Goal: Information Seeking & Learning: Find specific fact

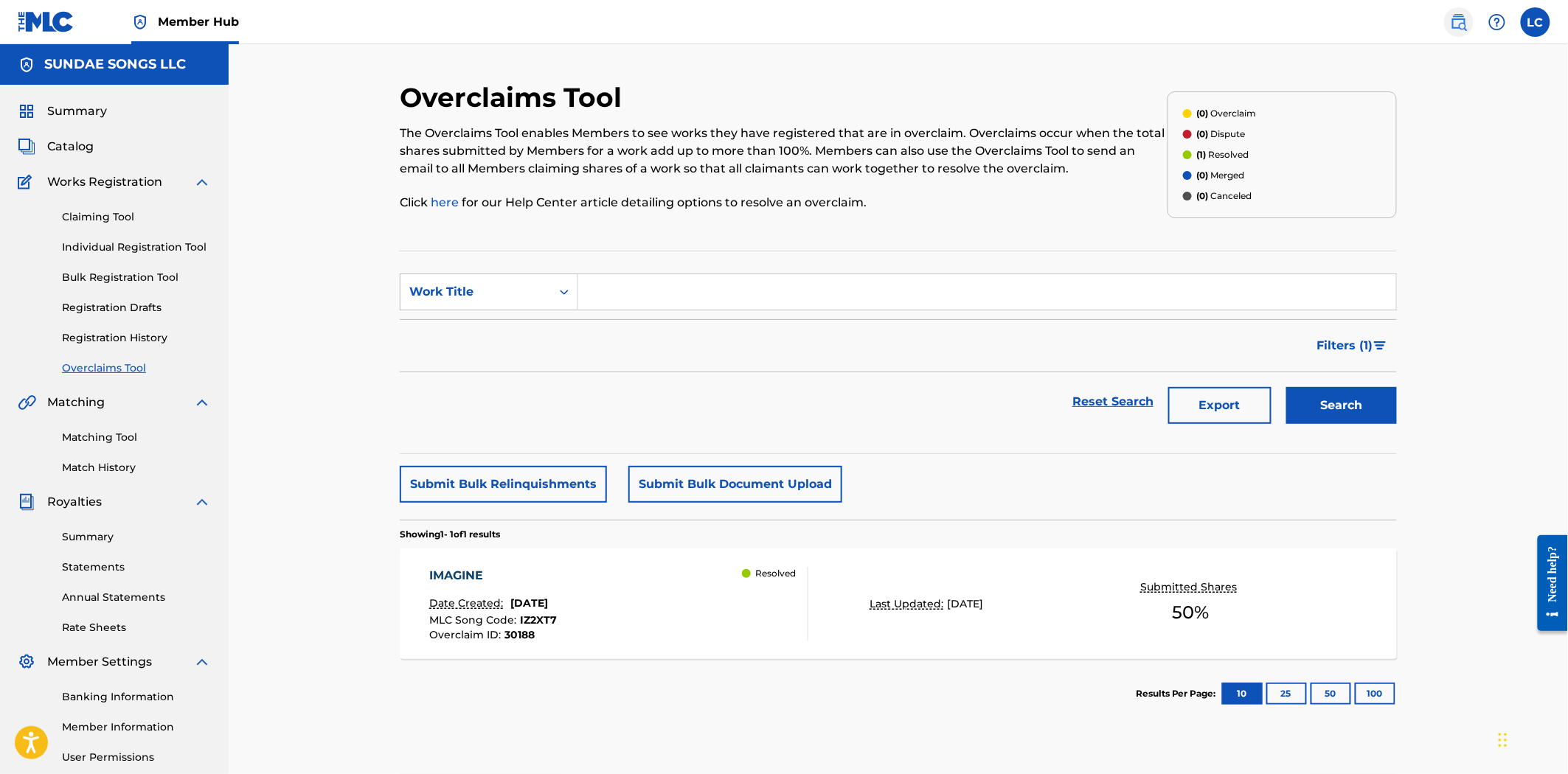
click at [1467, 23] on img at bounding box center [1458, 22] width 17 height 17
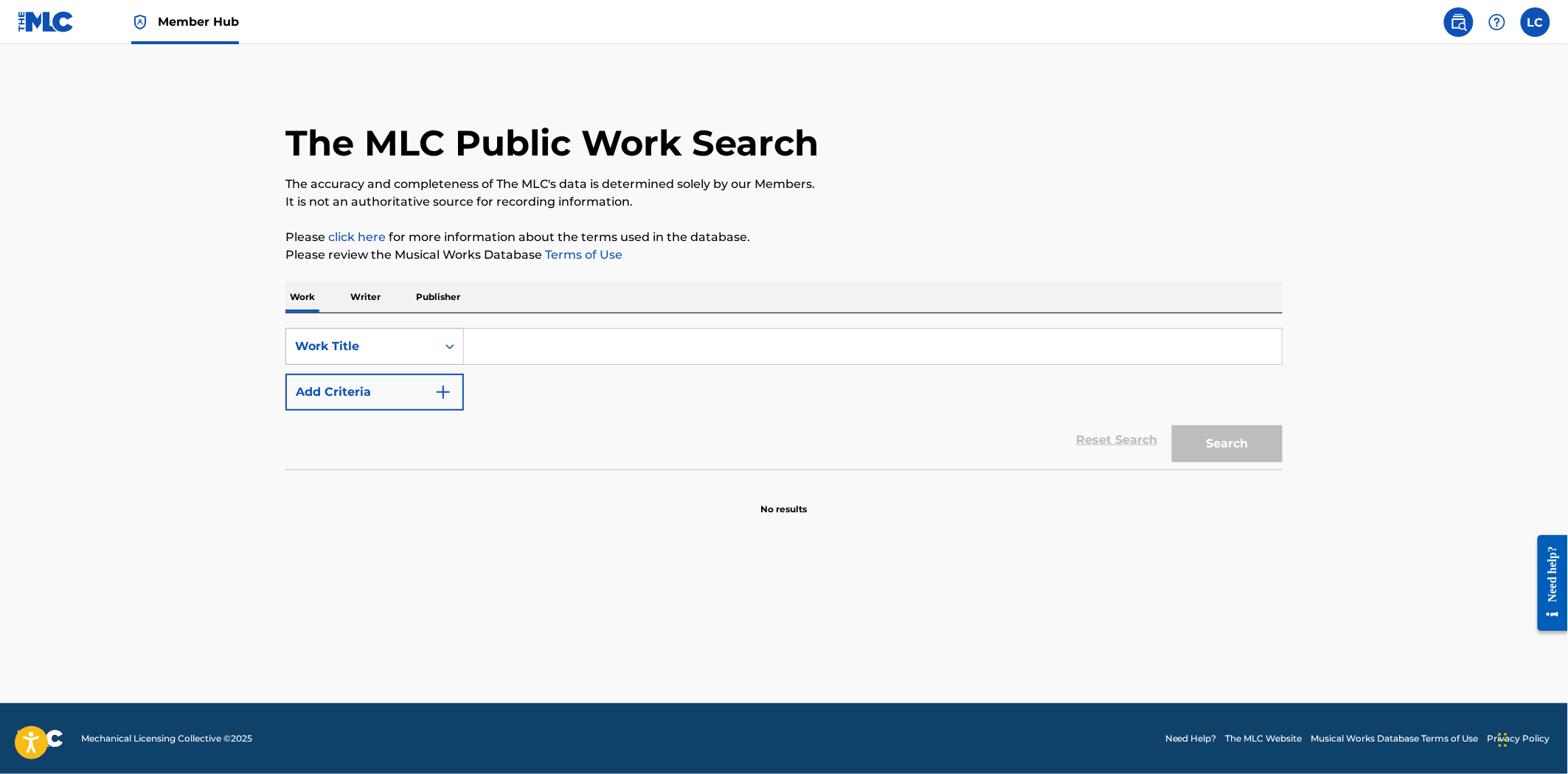
click at [433, 356] on div "Work Title" at bounding box center [361, 347] width 150 height 28
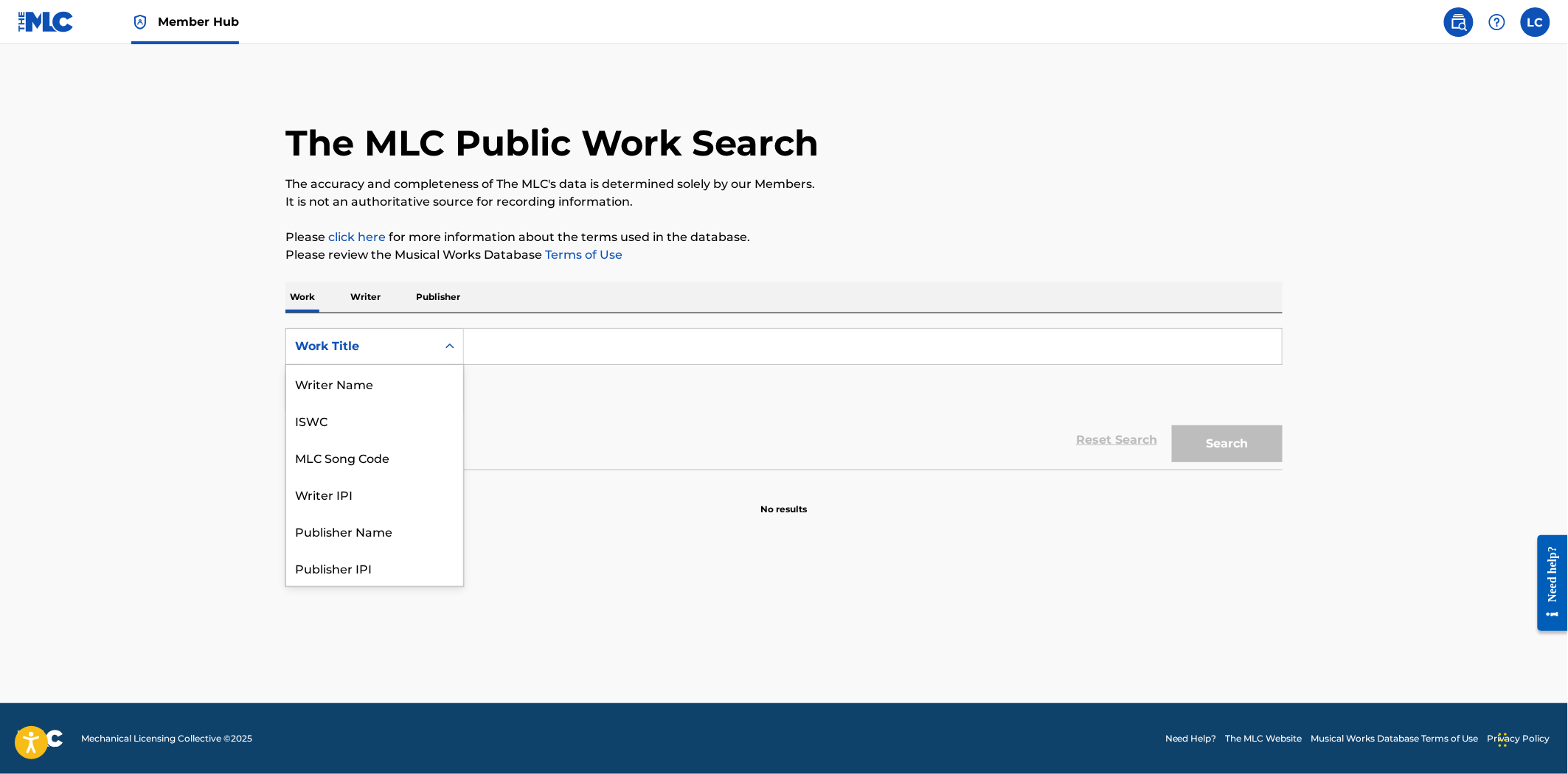
scroll to position [74, 0]
click at [421, 392] on div "MLC Song Code" at bounding box center [374, 383] width 177 height 37
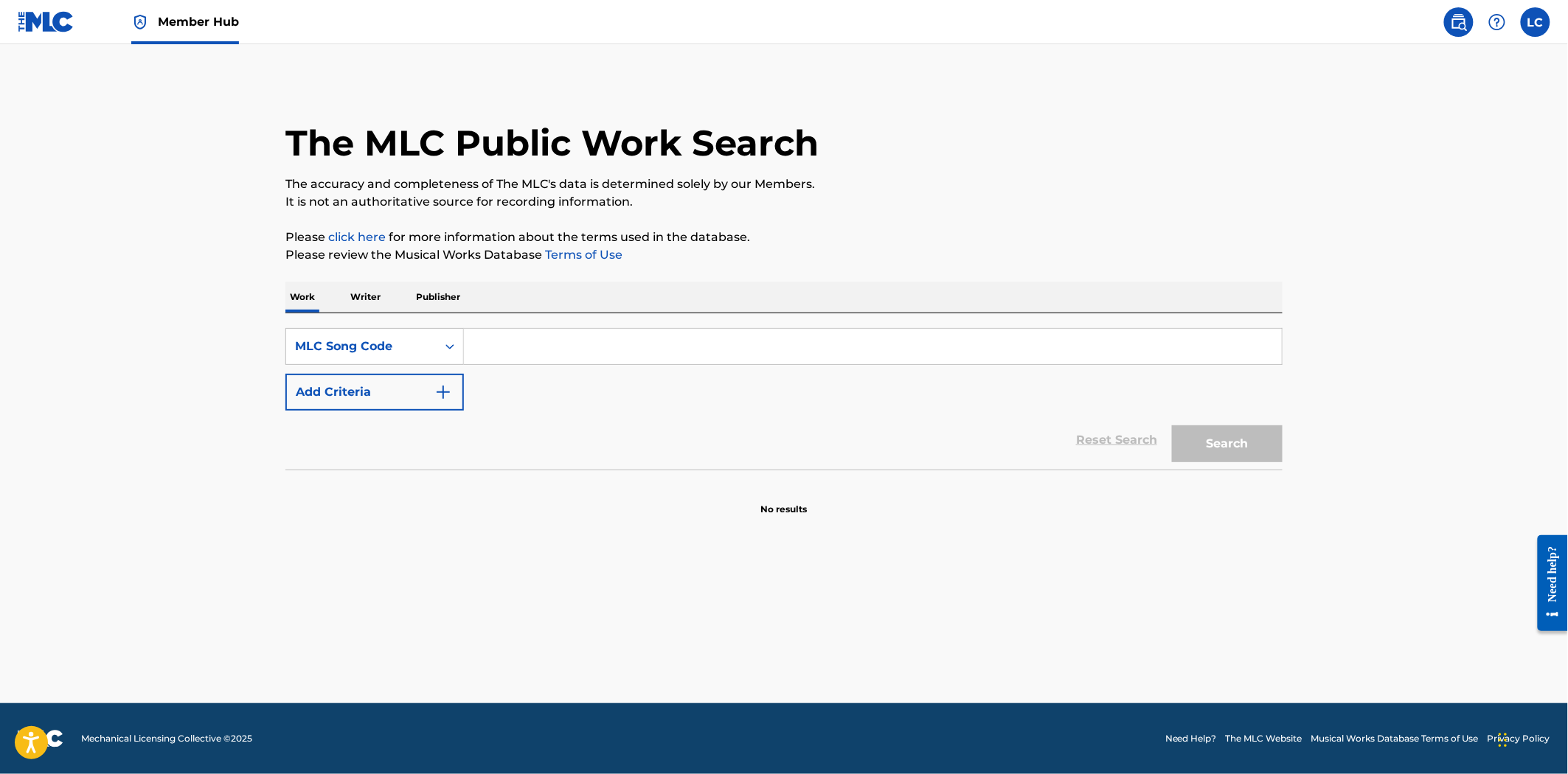
paste input "HP7HQE"
type input "HP7HQE"
click at [1260, 420] on div "Search" at bounding box center [1223, 440] width 118 height 59
click at [1254, 429] on button "Search" at bounding box center [1227, 444] width 111 height 37
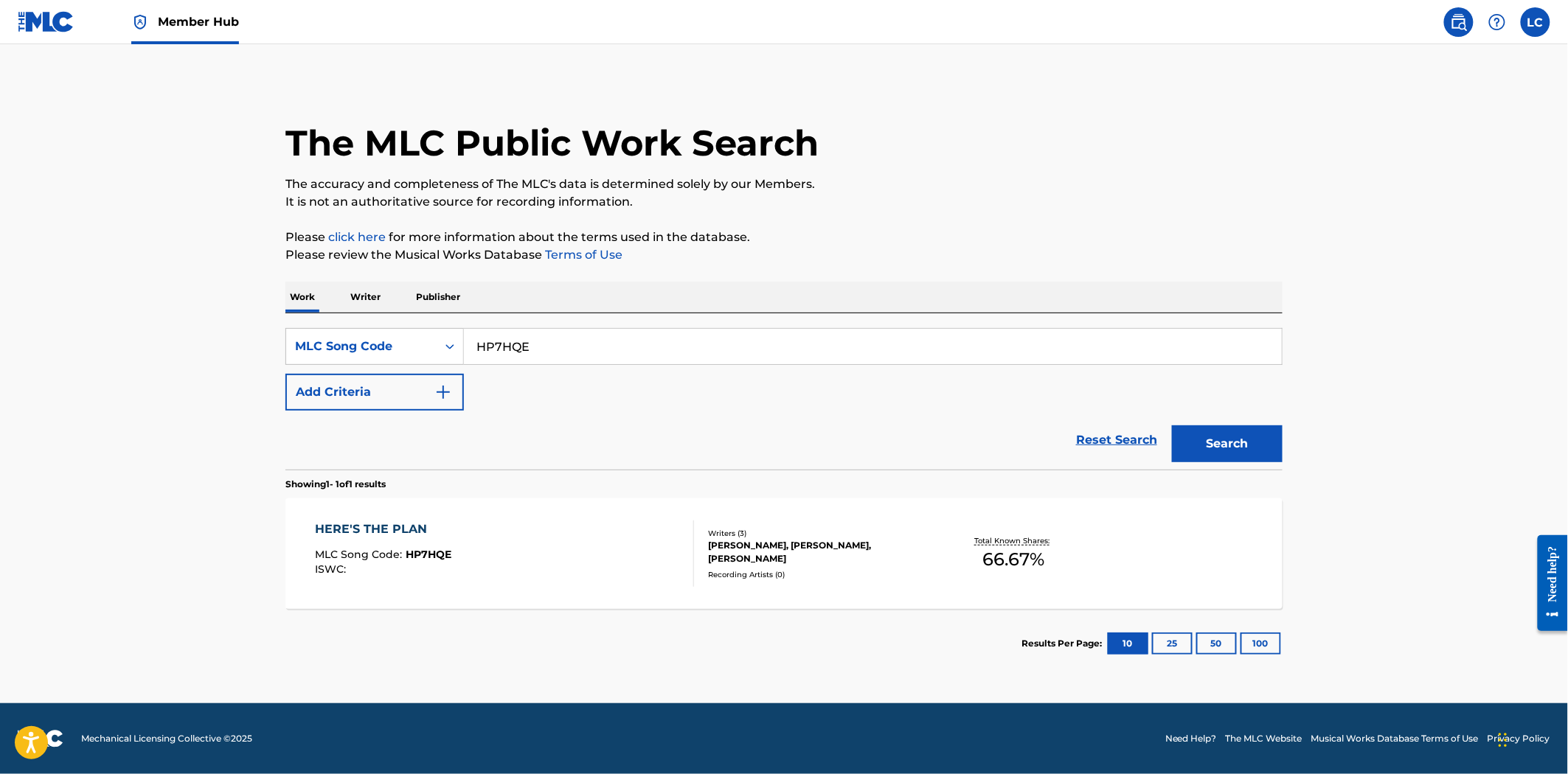
click at [670, 540] on div "HERE'S THE PLAN MLC Song Code : HP7HQE ISWC :" at bounding box center [505, 554] width 379 height 67
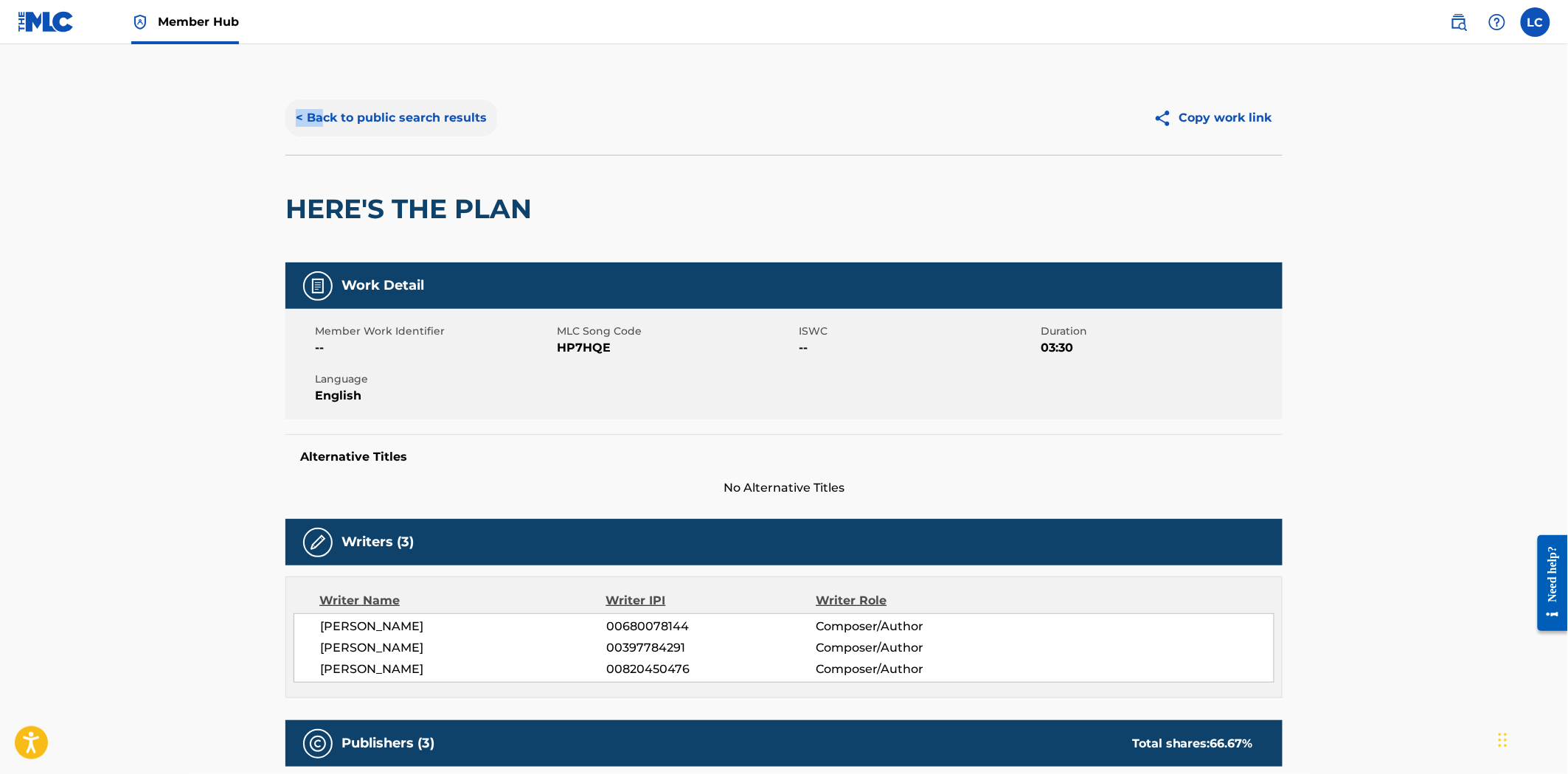
drag, startPoint x: 270, startPoint y: 97, endPoint x: 325, endPoint y: 120, distance: 59.6
click at [328, 120] on button "< Back to public search results" at bounding box center [391, 118] width 211 height 37
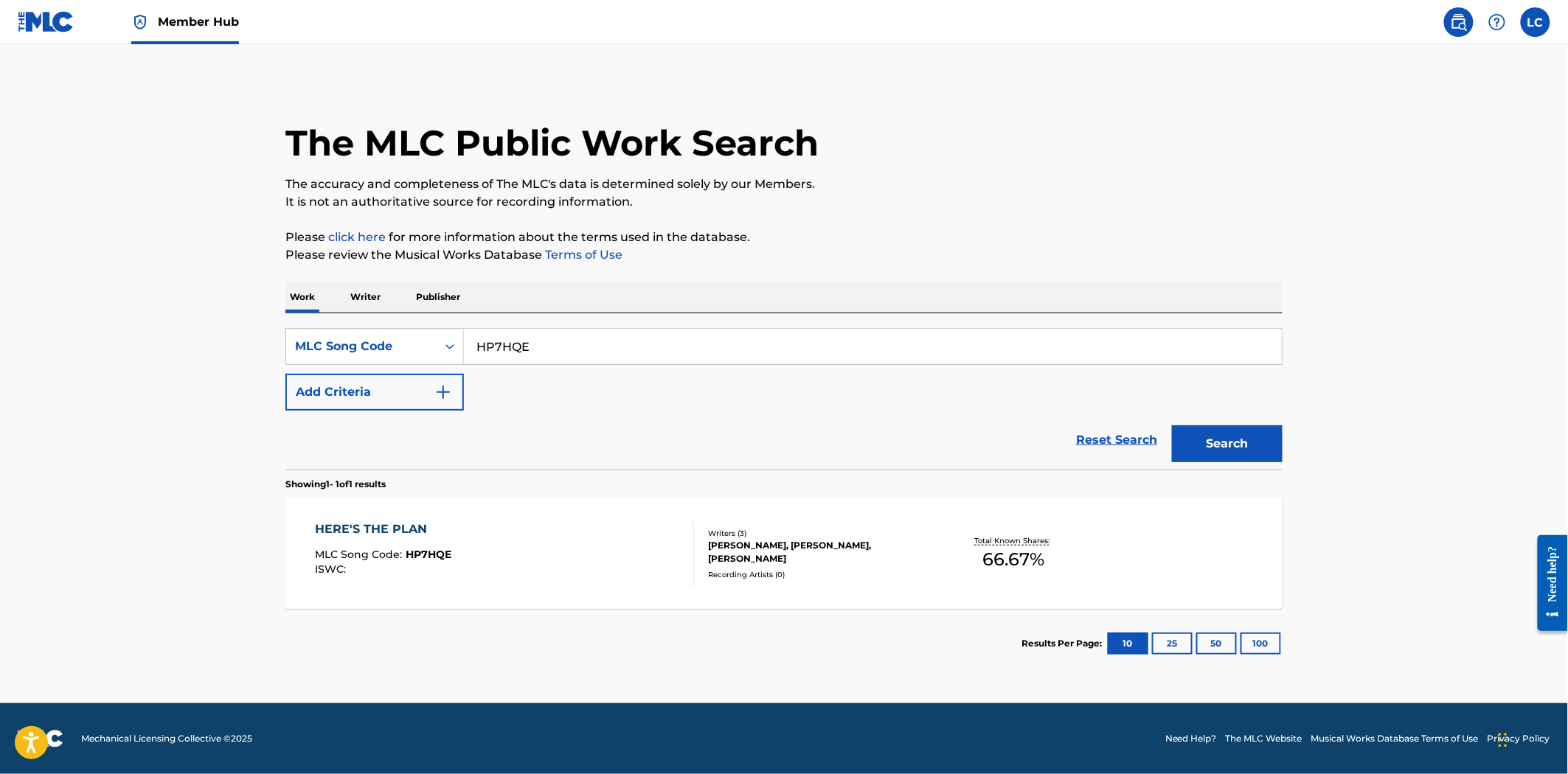
click at [527, 369] on div "SearchWithCriteria15c37685-7a93-4fba-8400-d57a7609aa7b MLC Song Code HP7HQE Add…" at bounding box center [784, 370] width 997 height 82
click at [523, 356] on input "HP7HQE" at bounding box center [873, 347] width 818 height 36
paste input "Q49YG"
type input "HQ49YG"
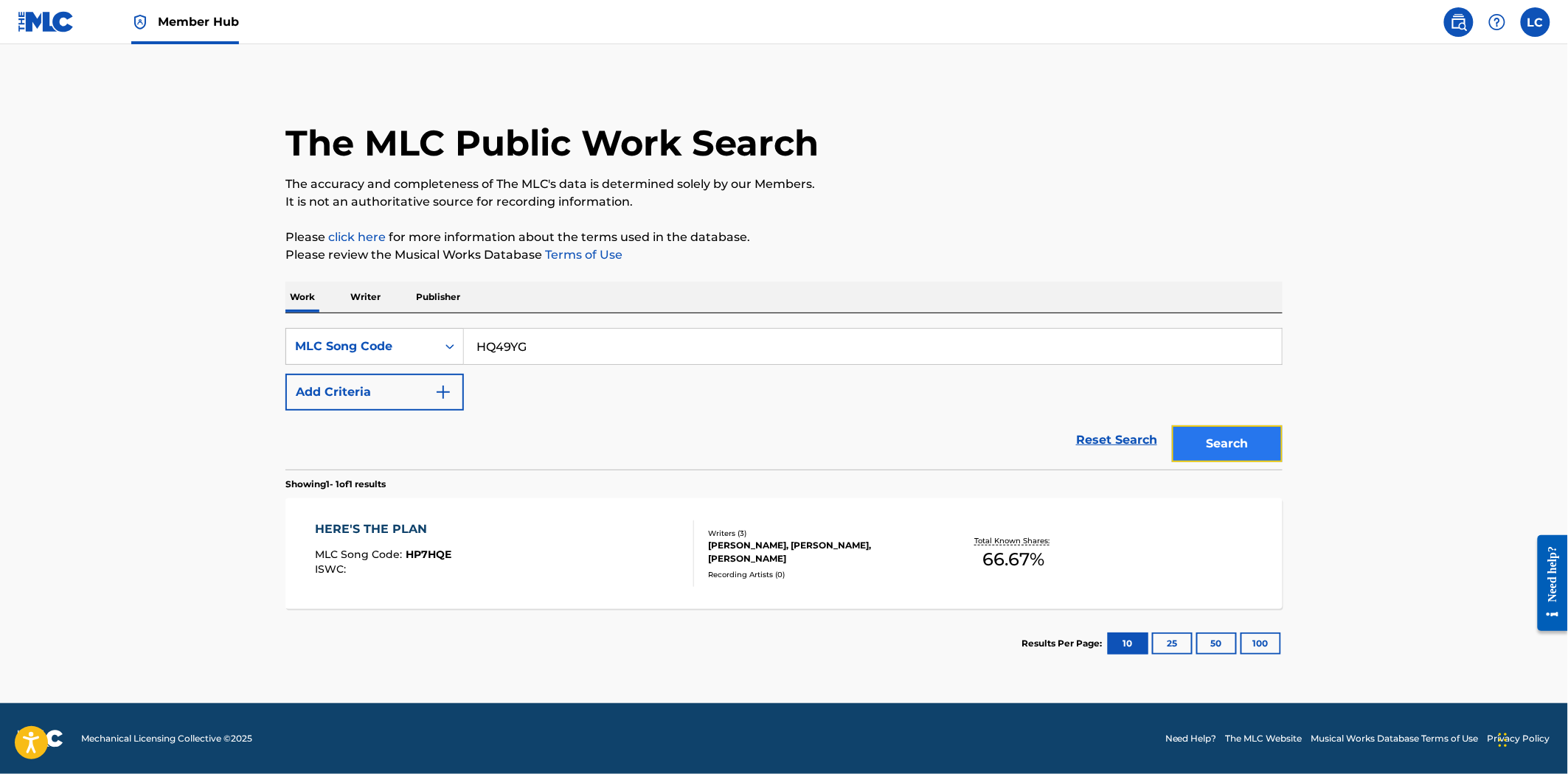
click at [1231, 447] on button "Search" at bounding box center [1227, 444] width 111 height 37
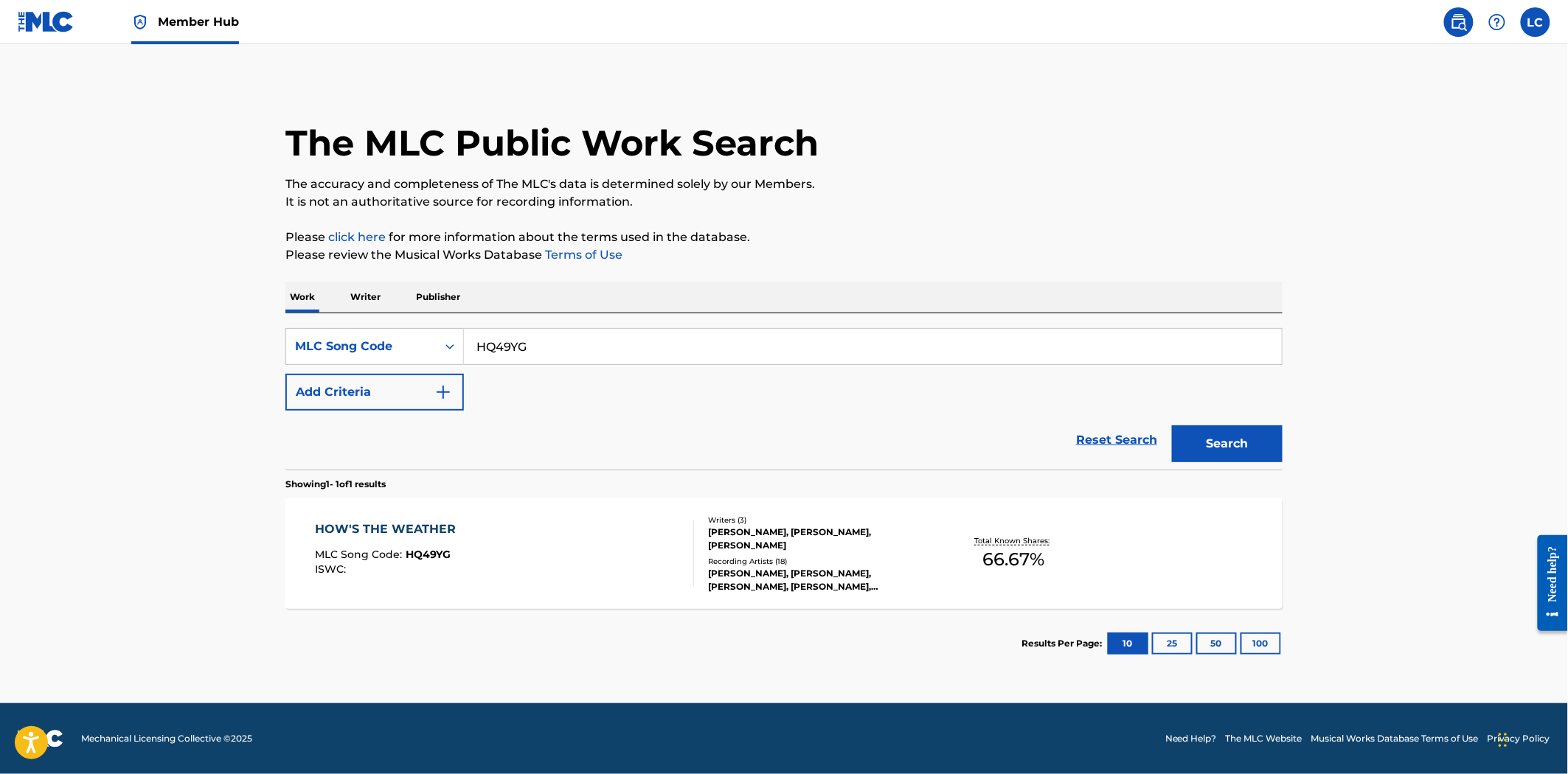
drag, startPoint x: 1059, startPoint y: 466, endPoint x: 899, endPoint y: 557, distance: 184.1
click at [899, 557] on div "Recording Artists ( 18 )" at bounding box center [819, 562] width 222 height 11
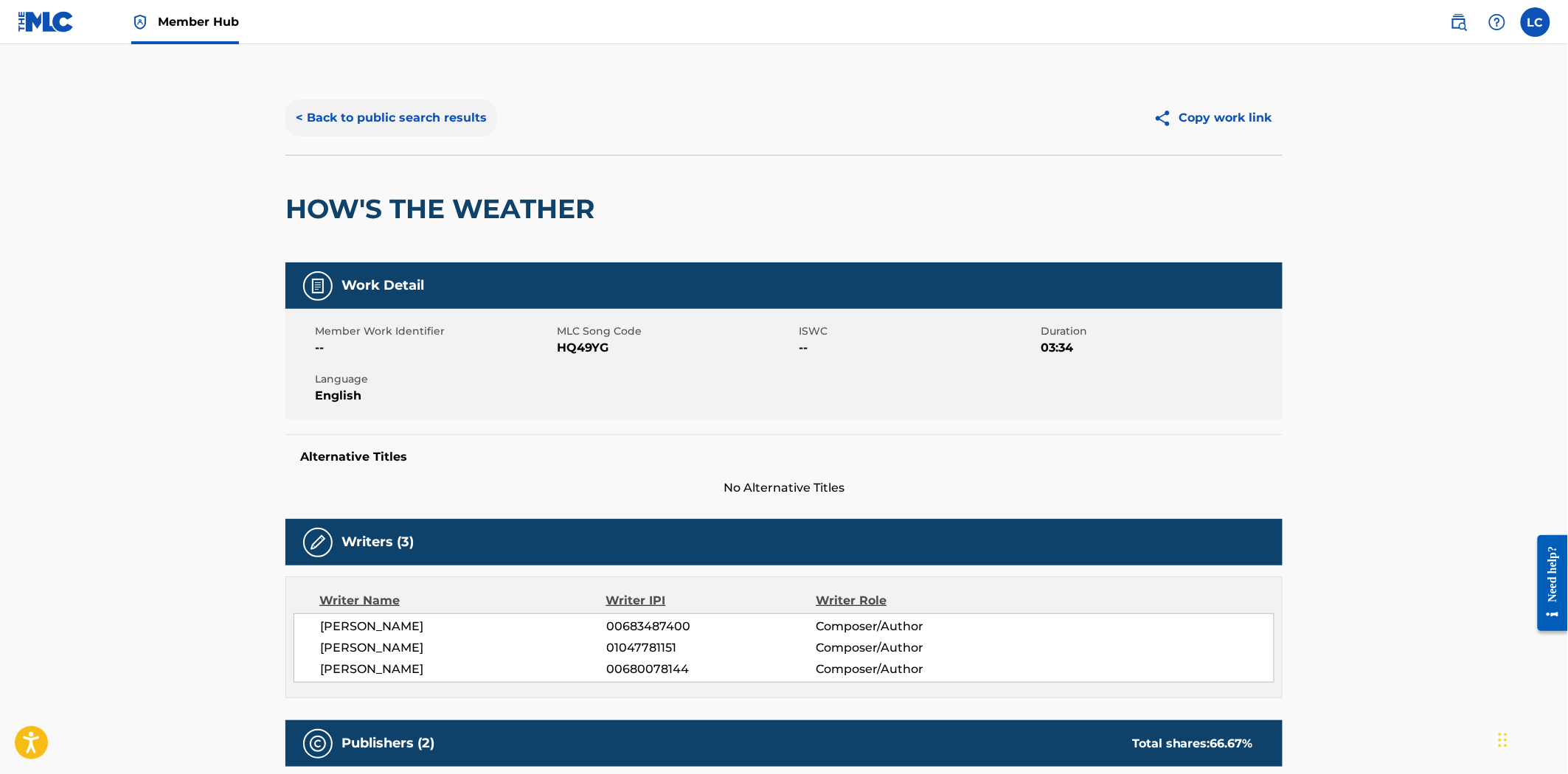
click at [403, 127] on button "< Back to public search results" at bounding box center [391, 118] width 211 height 37
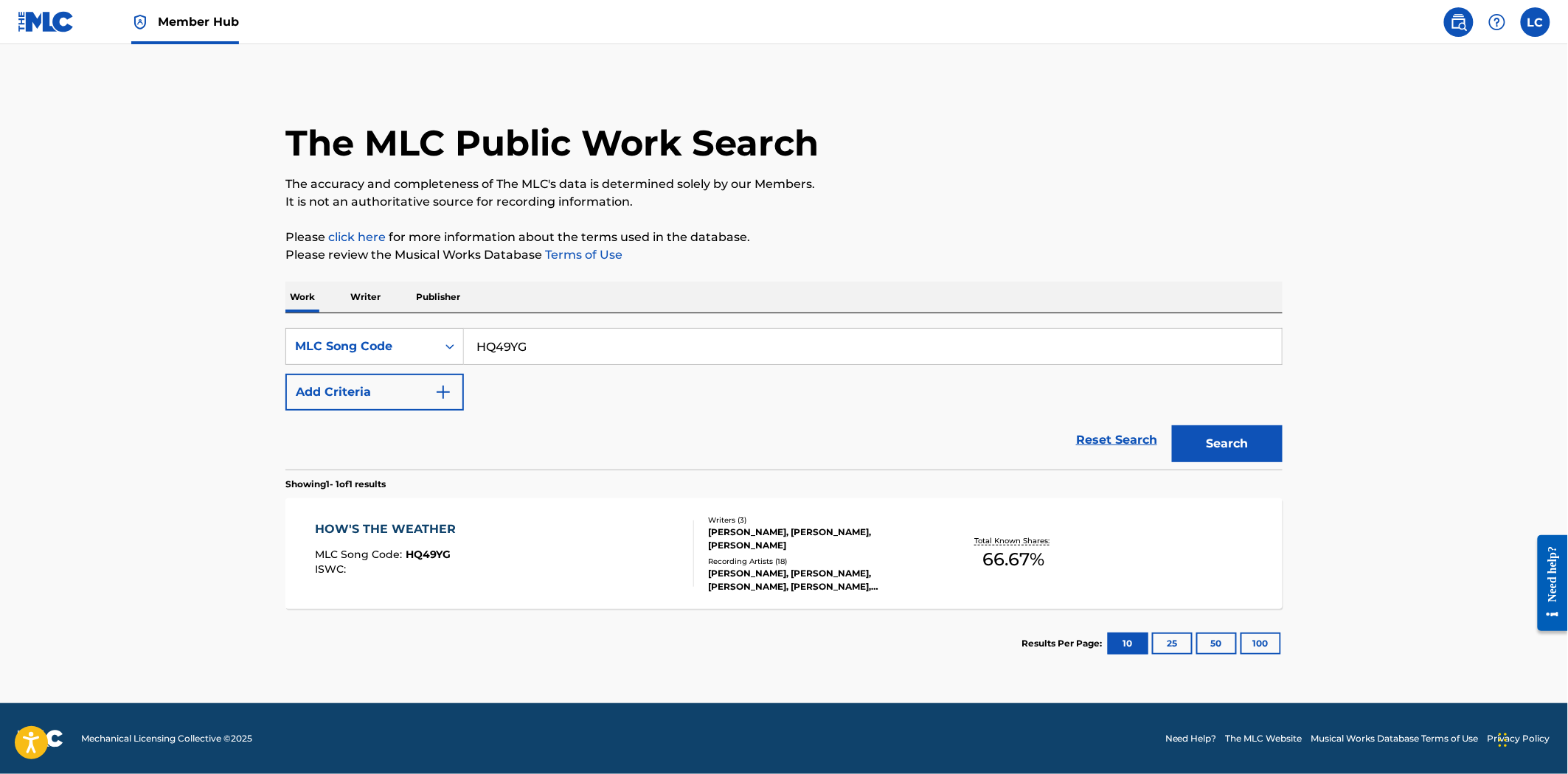
click at [586, 344] on input "HQ49YG" at bounding box center [873, 347] width 818 height 36
paste input "LS4LHX"
type input "LS4LHX"
click at [1257, 469] on section "Showing 1 - 1 of 1 results" at bounding box center [784, 479] width 997 height 21
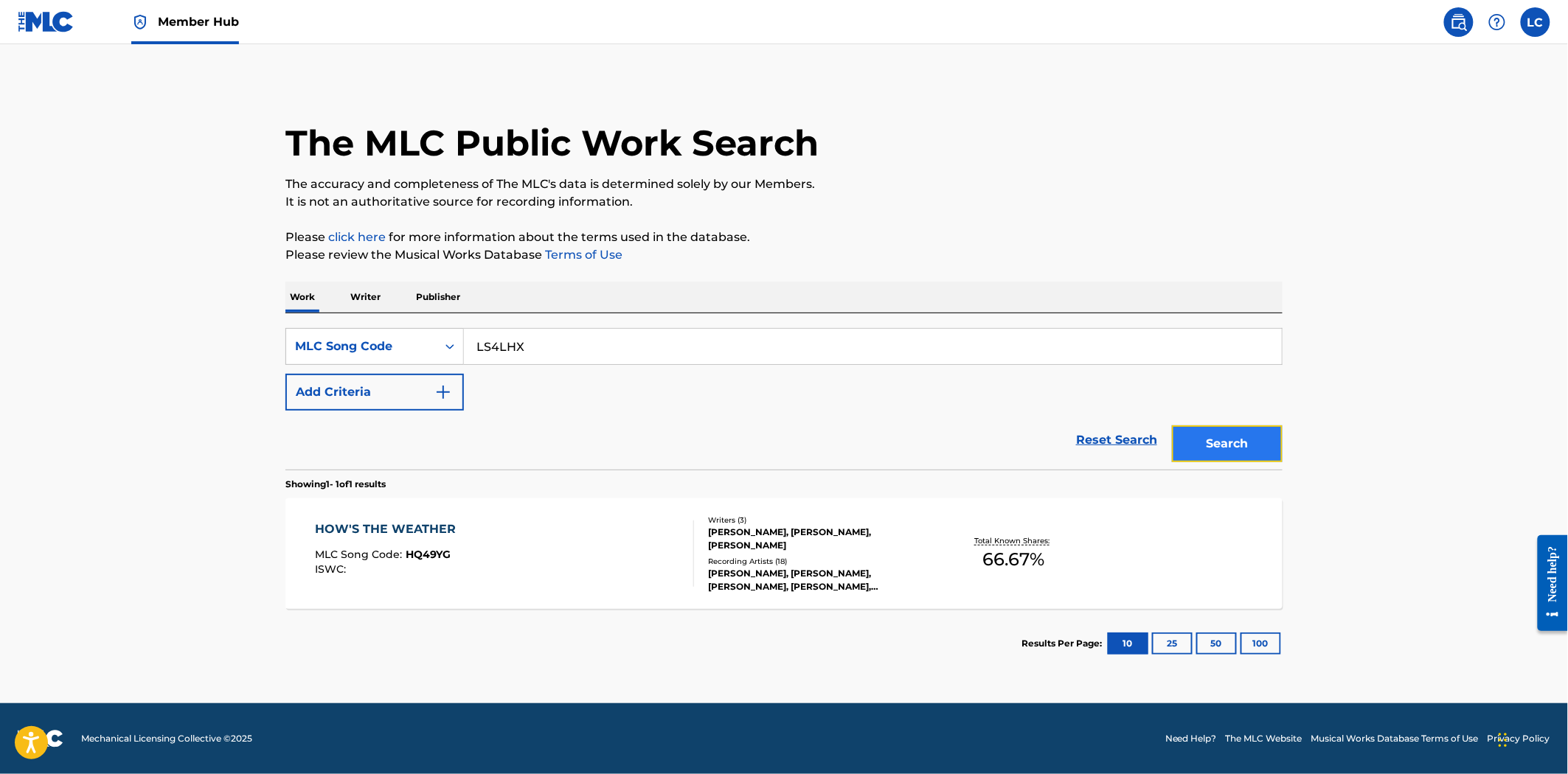
click at [1253, 451] on button "Search" at bounding box center [1227, 444] width 111 height 37
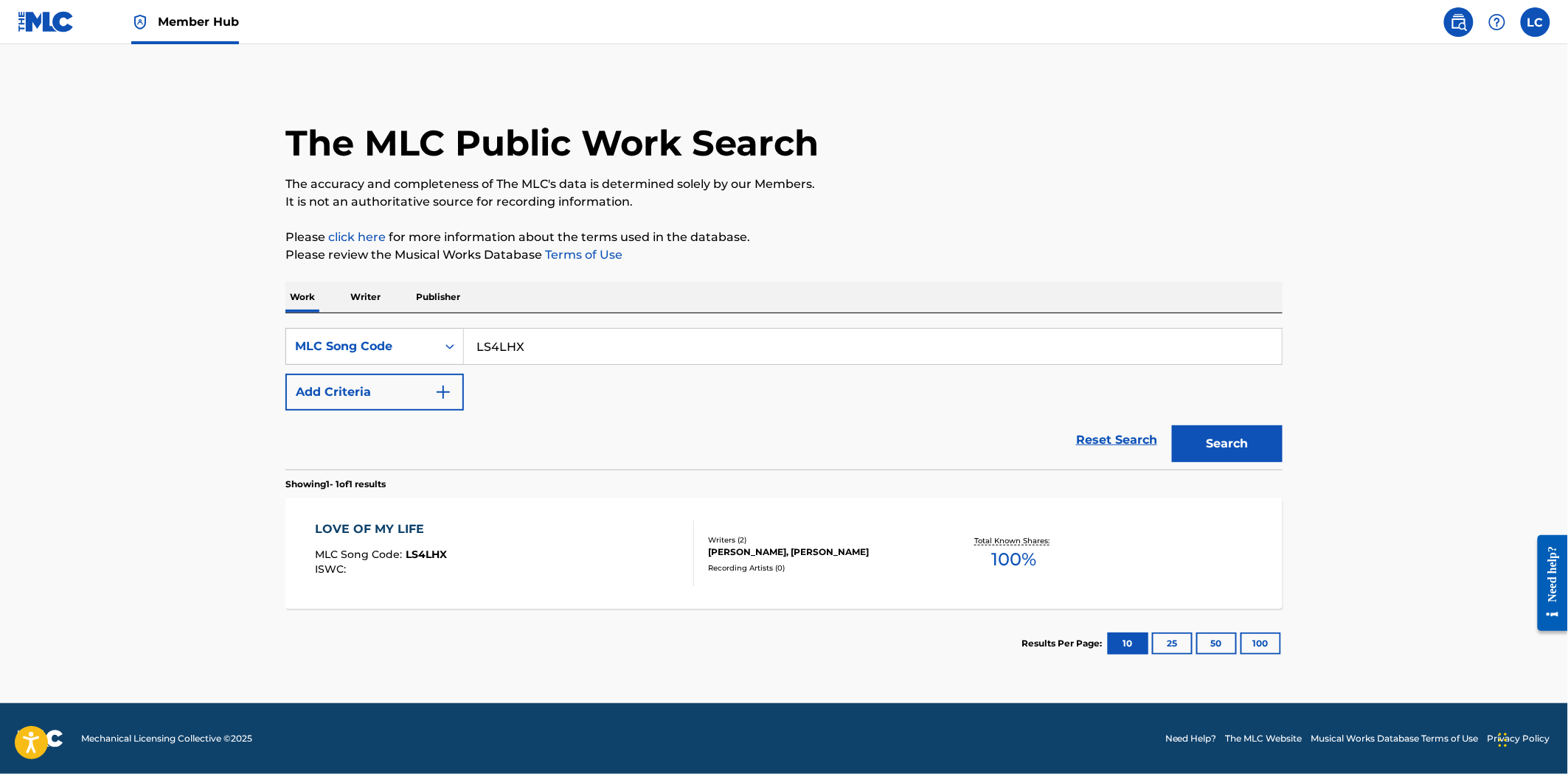
click at [938, 544] on div "Total Known Shares: 100 %" at bounding box center [1013, 554] width 166 height 45
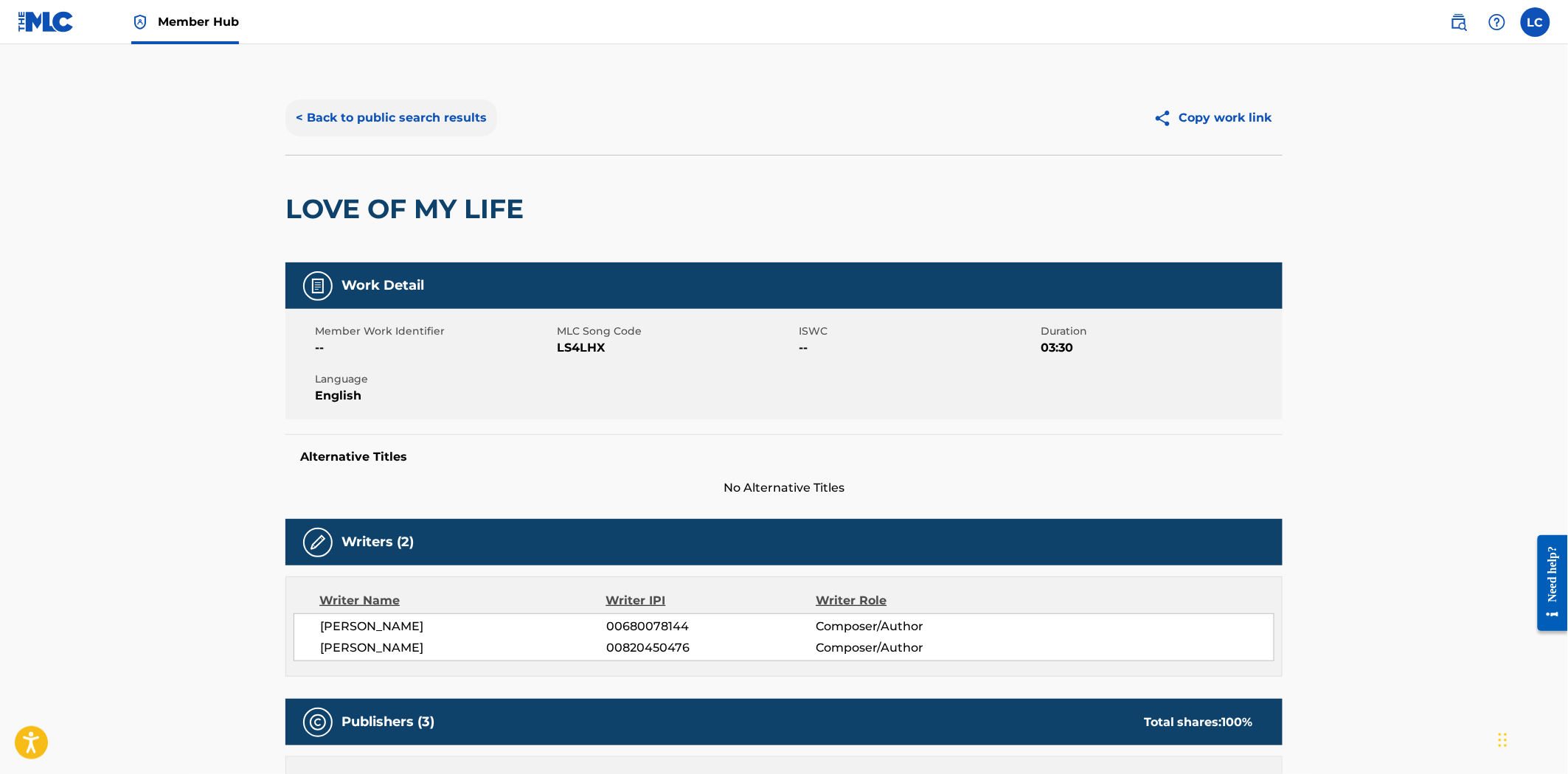
click at [466, 134] on button "< Back to public search results" at bounding box center [391, 118] width 211 height 37
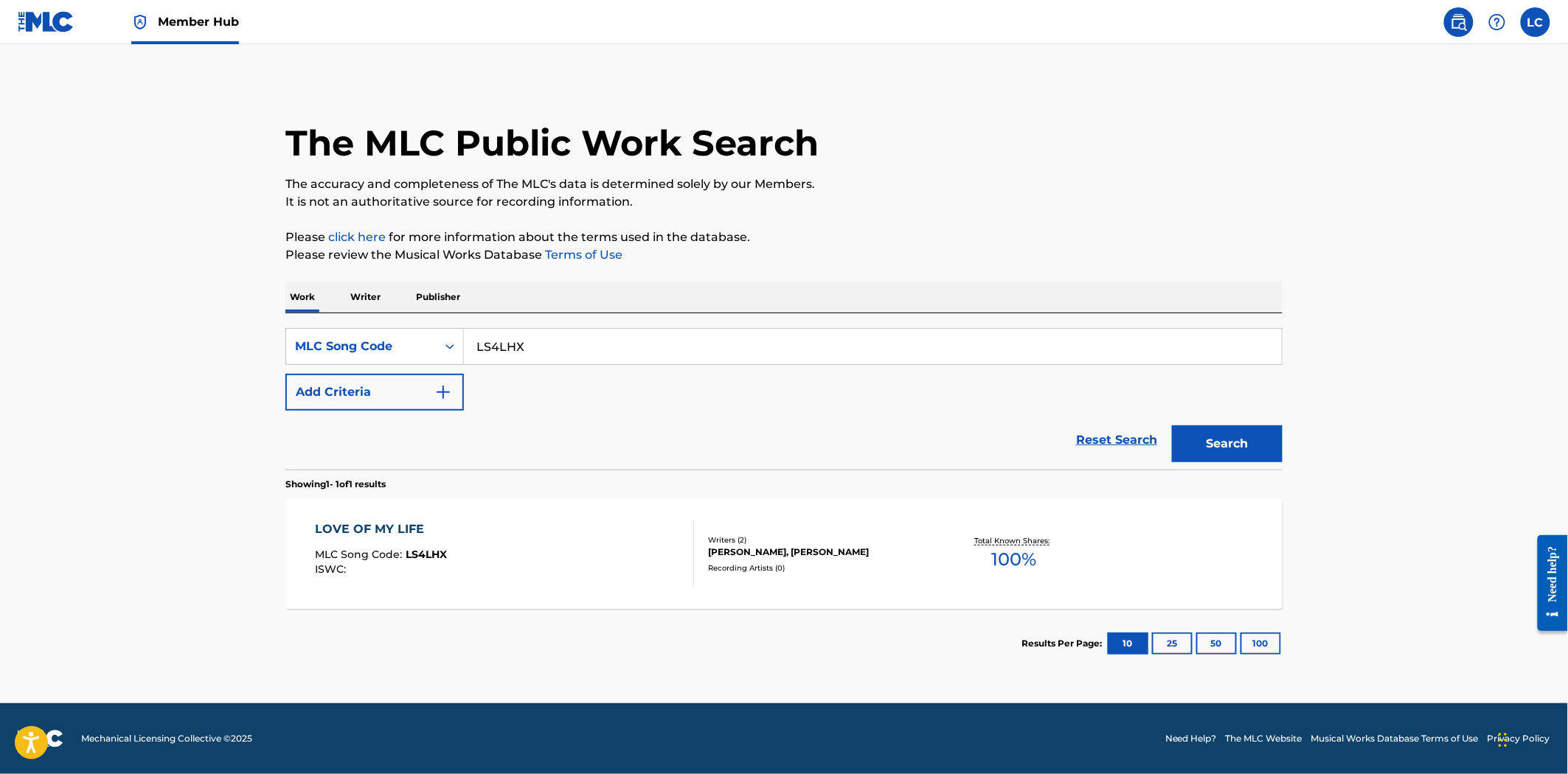
click at [556, 356] on input "LS4LHX" at bounding box center [873, 347] width 818 height 36
paste input "WC0M3C"
type input "WC0M3C"
click at [1200, 446] on button "Search" at bounding box center [1227, 444] width 111 height 37
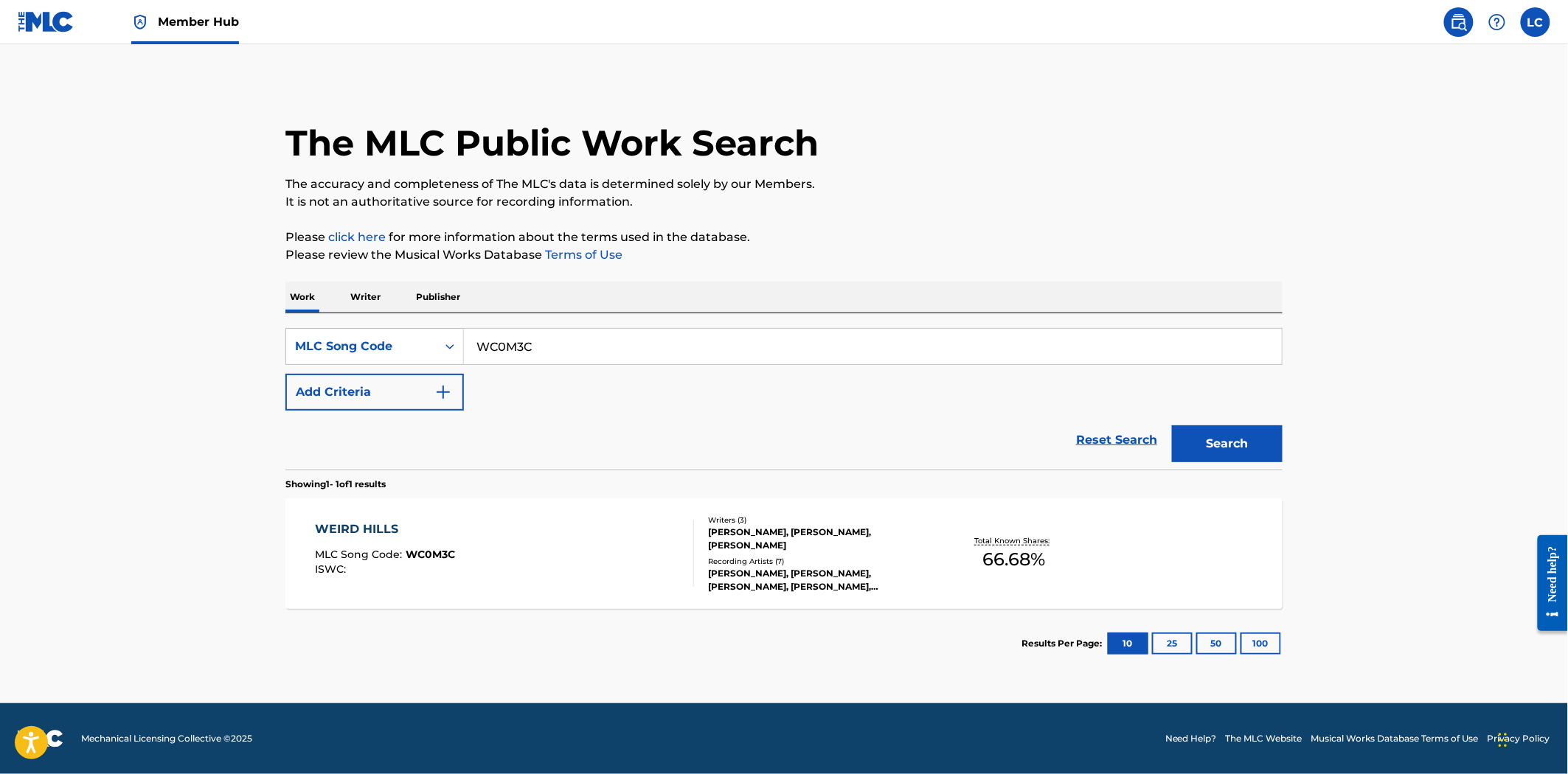
click at [1022, 579] on div "WEIRD HILLS MLC Song Code : WC0M3C ISWC : Writers ( 3 ) [PERSON_NAME], [PERSON_…" at bounding box center [784, 554] width 997 height 111
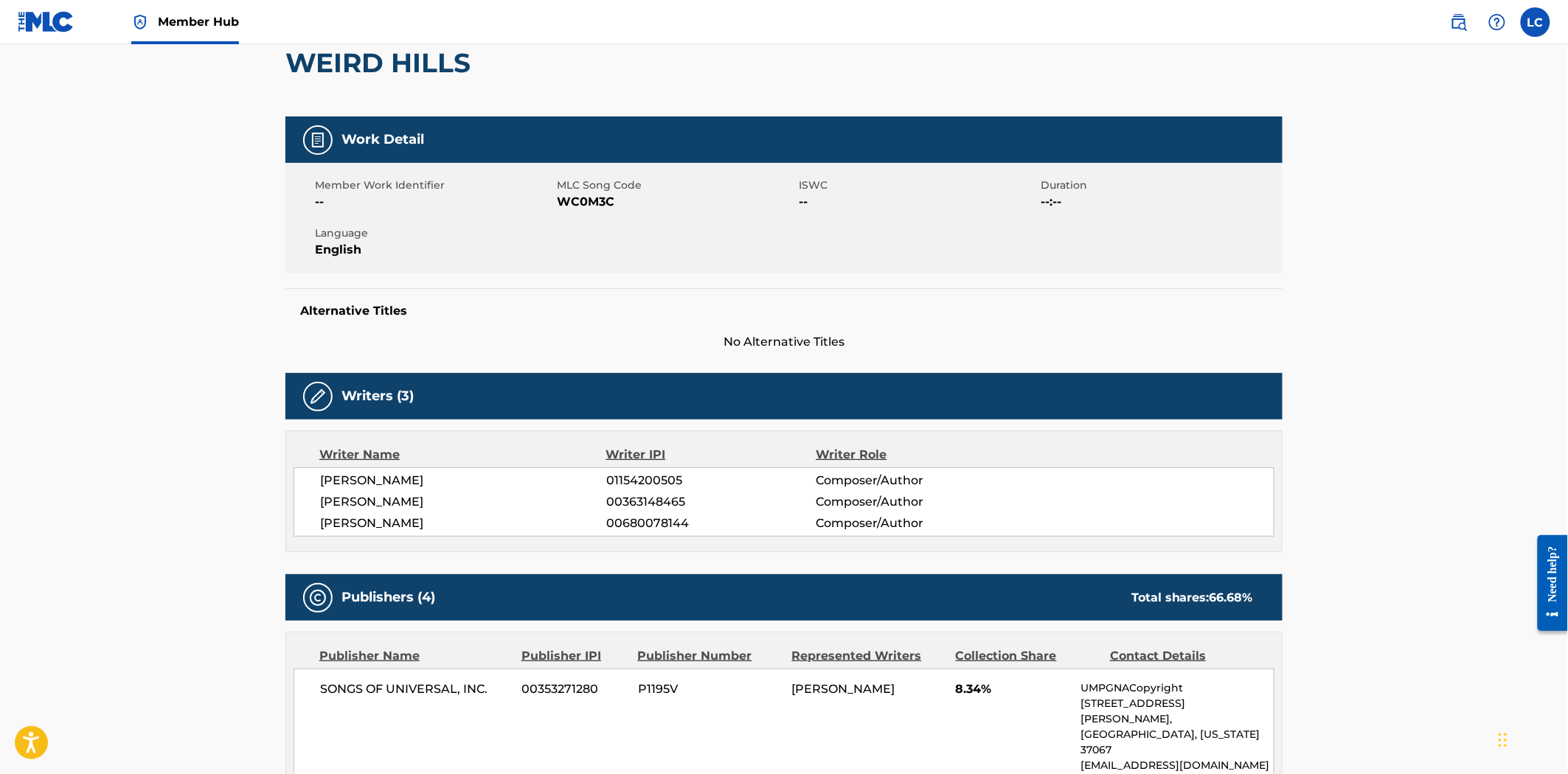
scroll to position [737, 0]
